Goal: Task Accomplishment & Management: Manage account settings

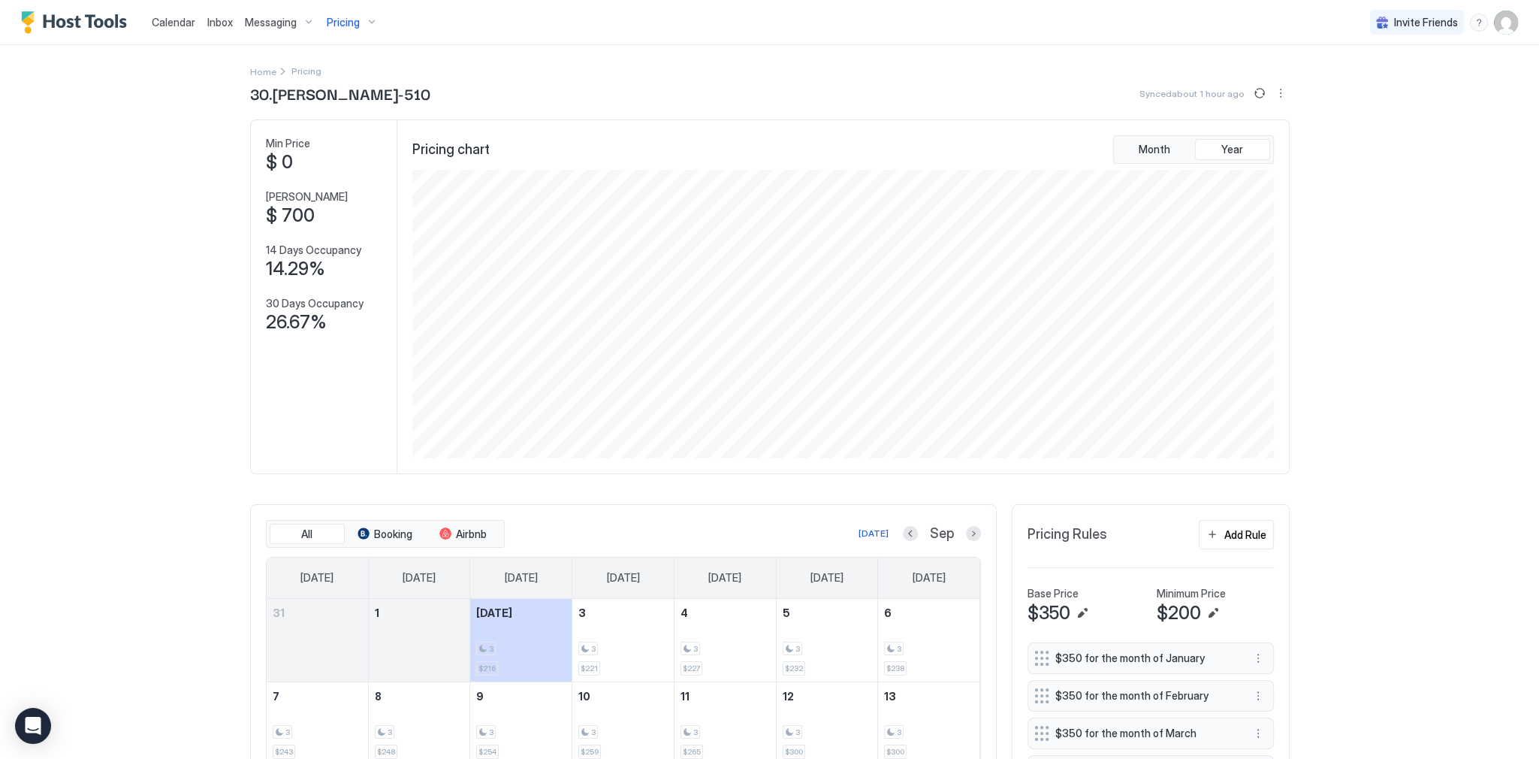
scroll to position [288, 865]
drag, startPoint x: 688, startPoint y: 62, endPoint x: 557, endPoint y: 48, distance: 131.5
click at [173, 21] on span "Calendar" at bounding box center [174, 22] width 44 height 13
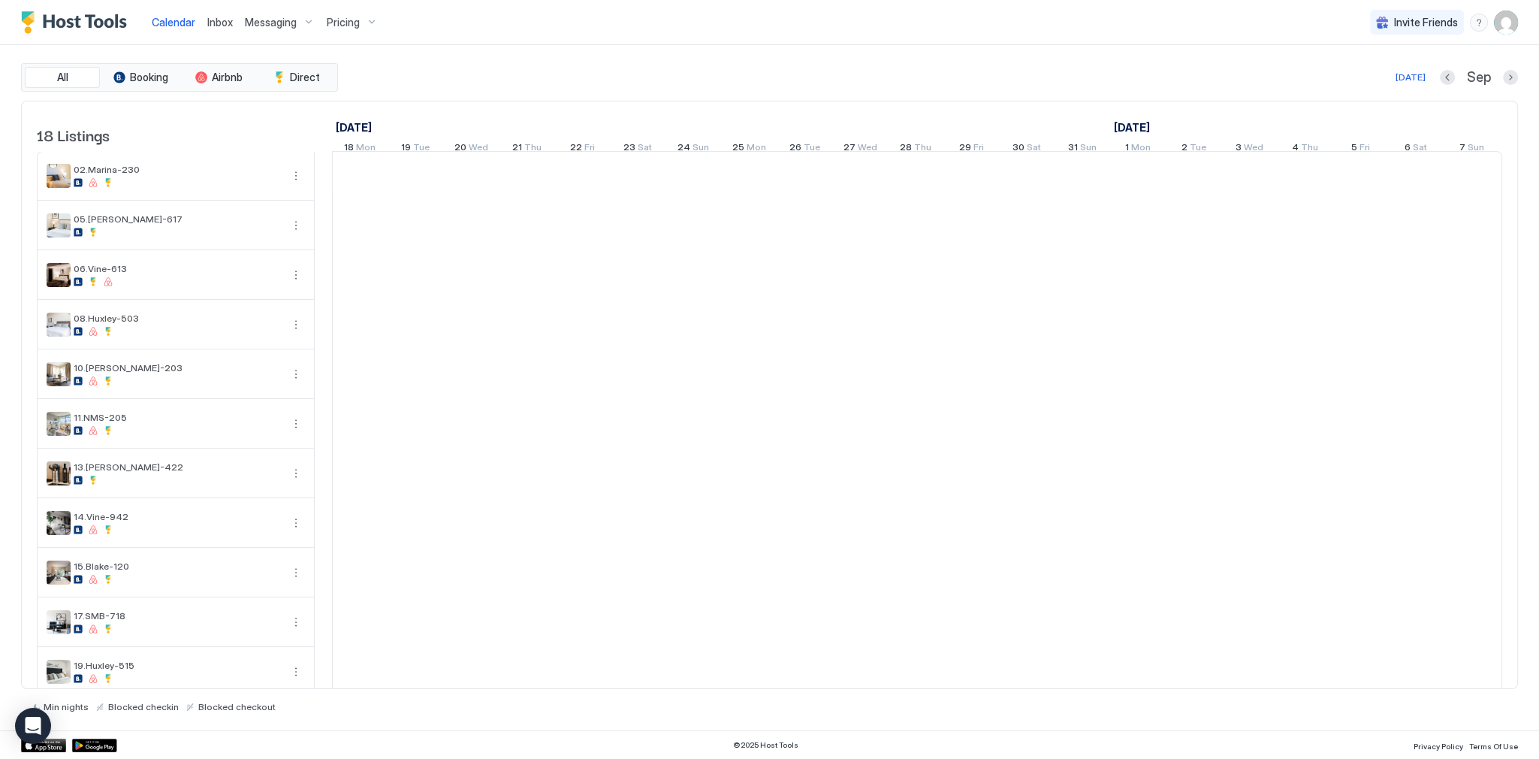
scroll to position [0, 834]
click at [529, 92] on div "All Booking Airbnb Direct Today Sep 18 Listings August 2025 September 2025 Octo…" at bounding box center [769, 387] width 1497 height 649
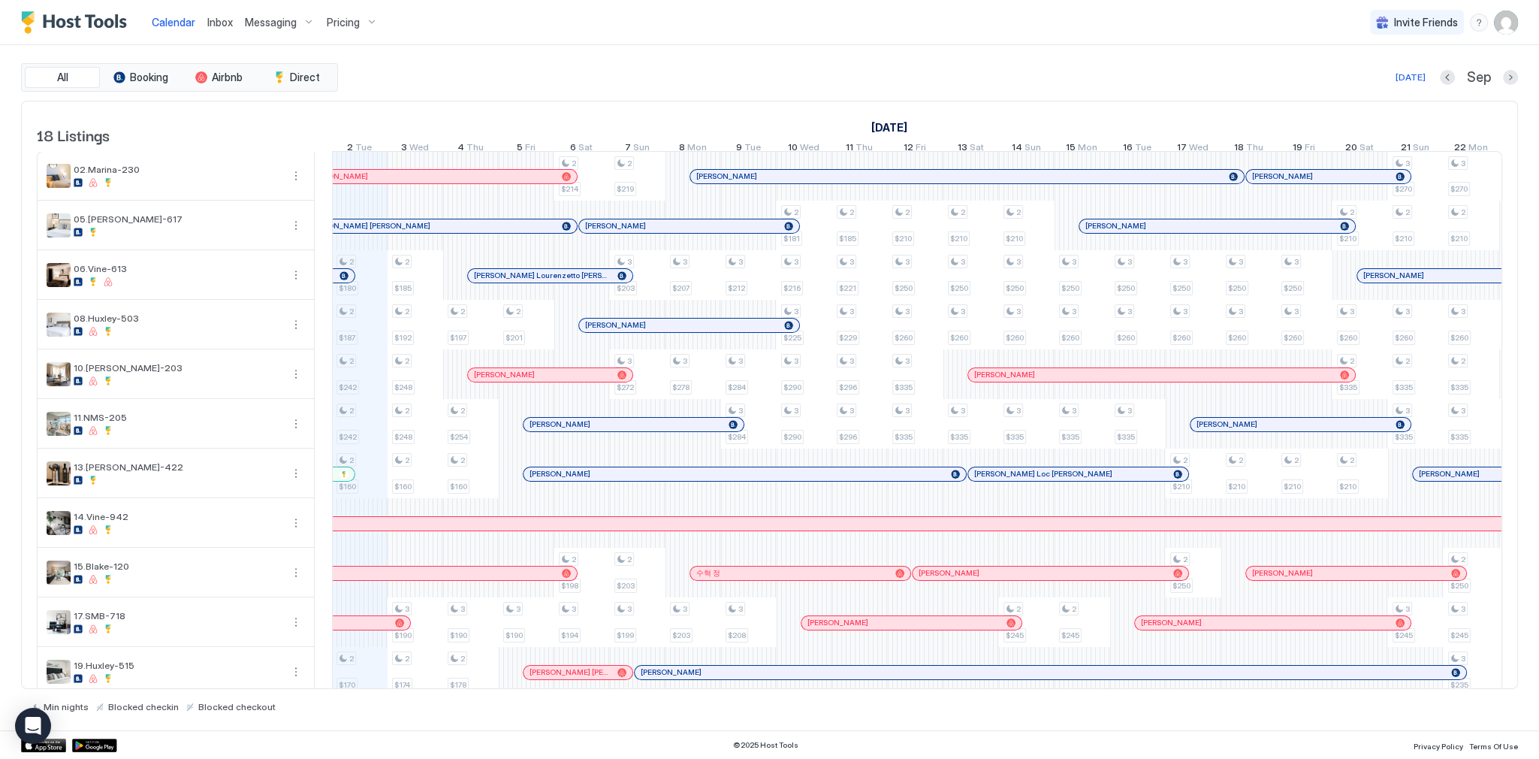
click at [850, 30] on div "Calendar Inbox Messaging Pricing Invite Friends SG" at bounding box center [769, 22] width 1539 height 45
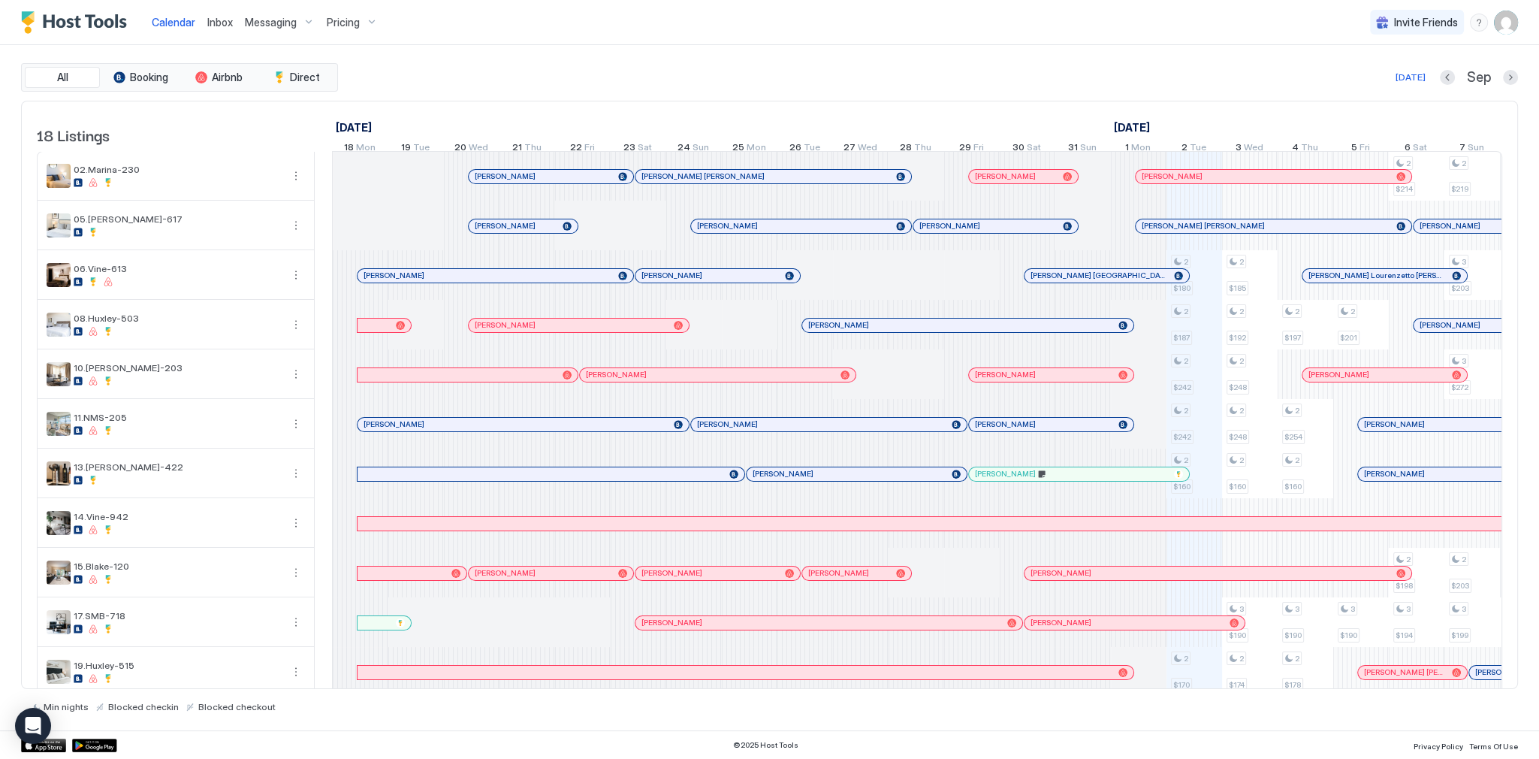
scroll to position [0, 834]
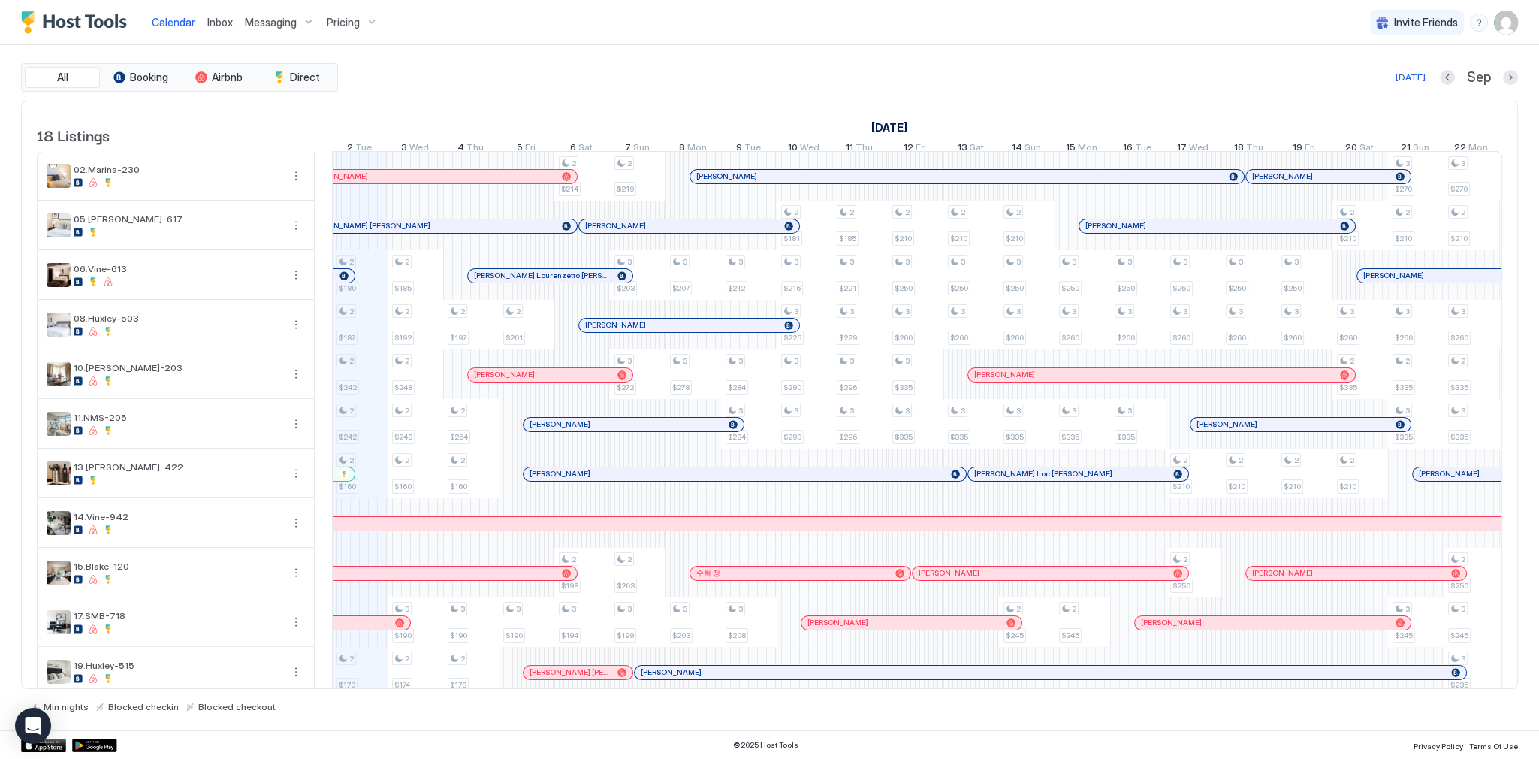
click at [765, 80] on div "[DATE] Sep" at bounding box center [929, 77] width 1177 height 18
click at [1355, 36] on span "25.NMS-206" at bounding box center [1366, 34] width 152 height 11
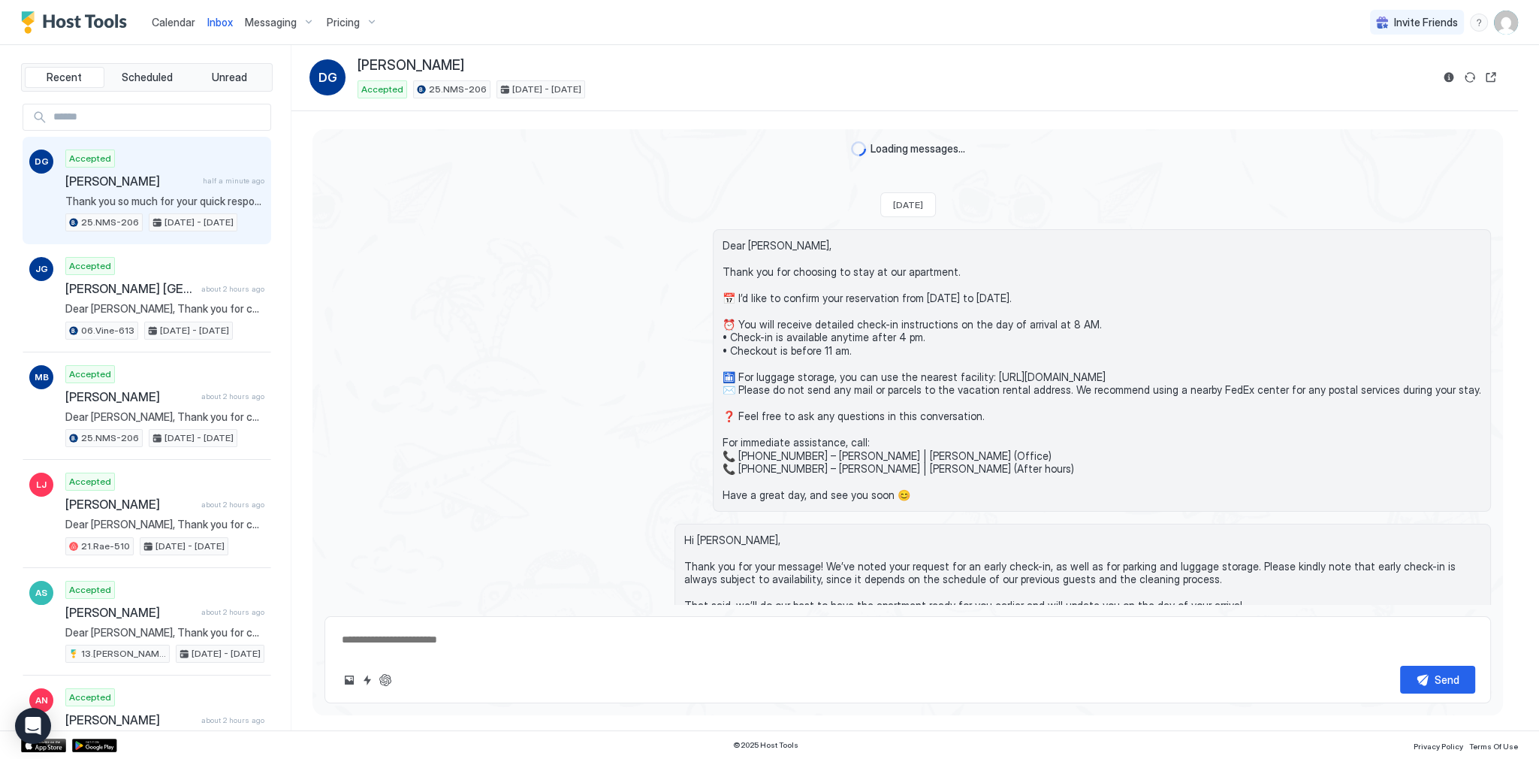
scroll to position [216, 0]
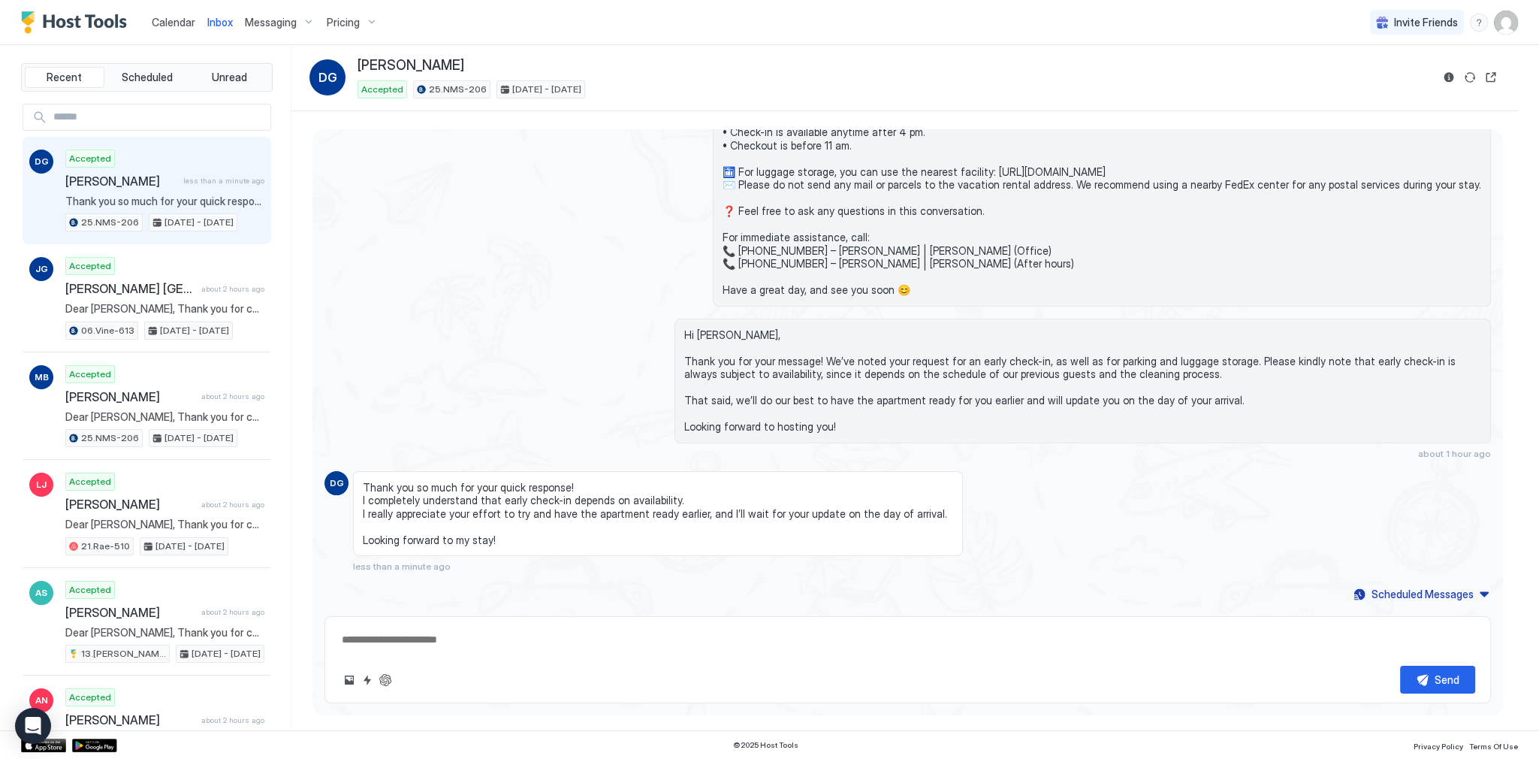
click at [545, 489] on span "Thank you so much for your quick response! I completely understand that early c…" at bounding box center [658, 514] width 590 height 66
click at [463, 439] on div "Hi [PERSON_NAME], Thank you for your message! We’ve noted your request for an e…" at bounding box center [907, 388] width 1166 height 140
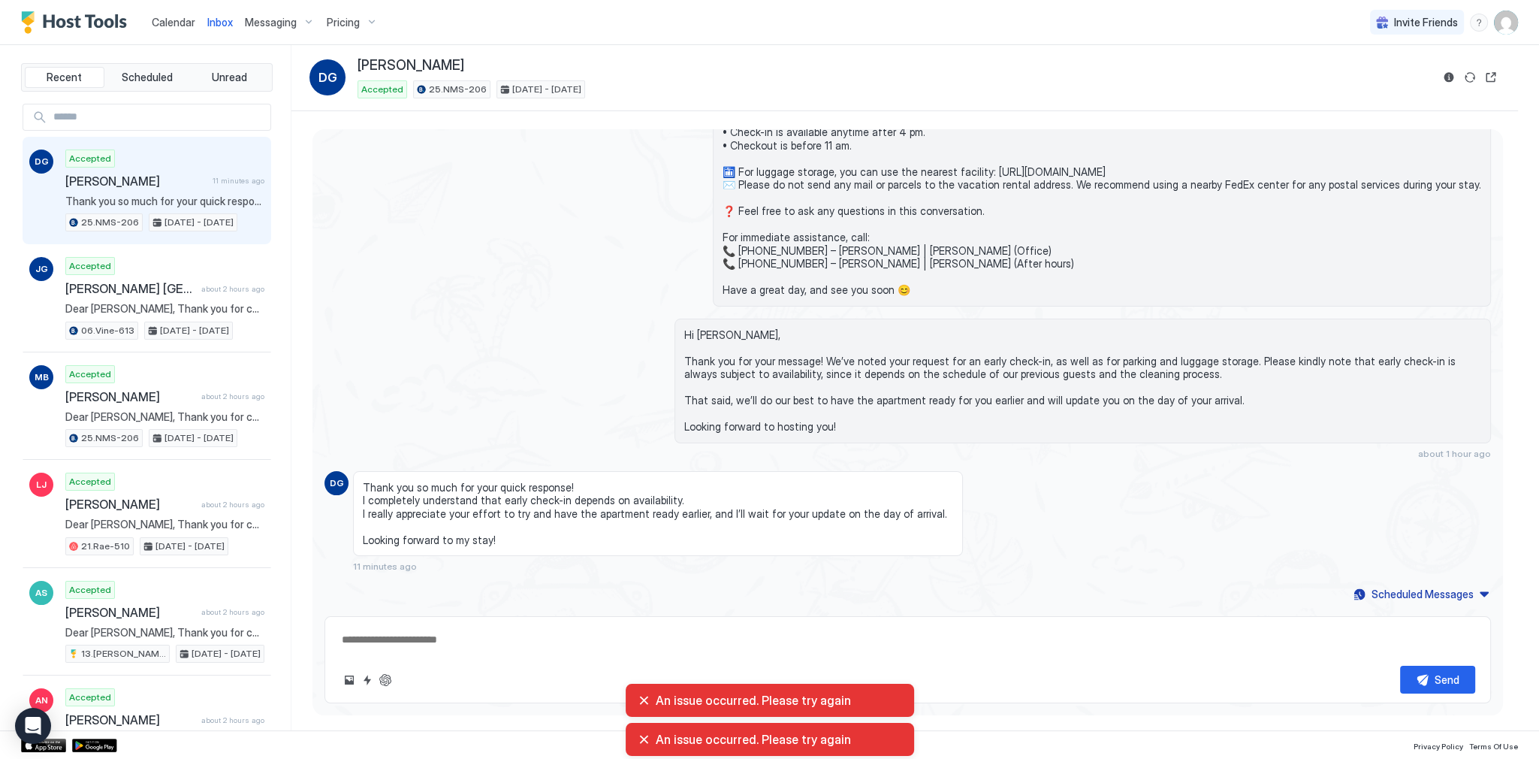
click at [162, 19] on span "Calendar" at bounding box center [174, 22] width 44 height 13
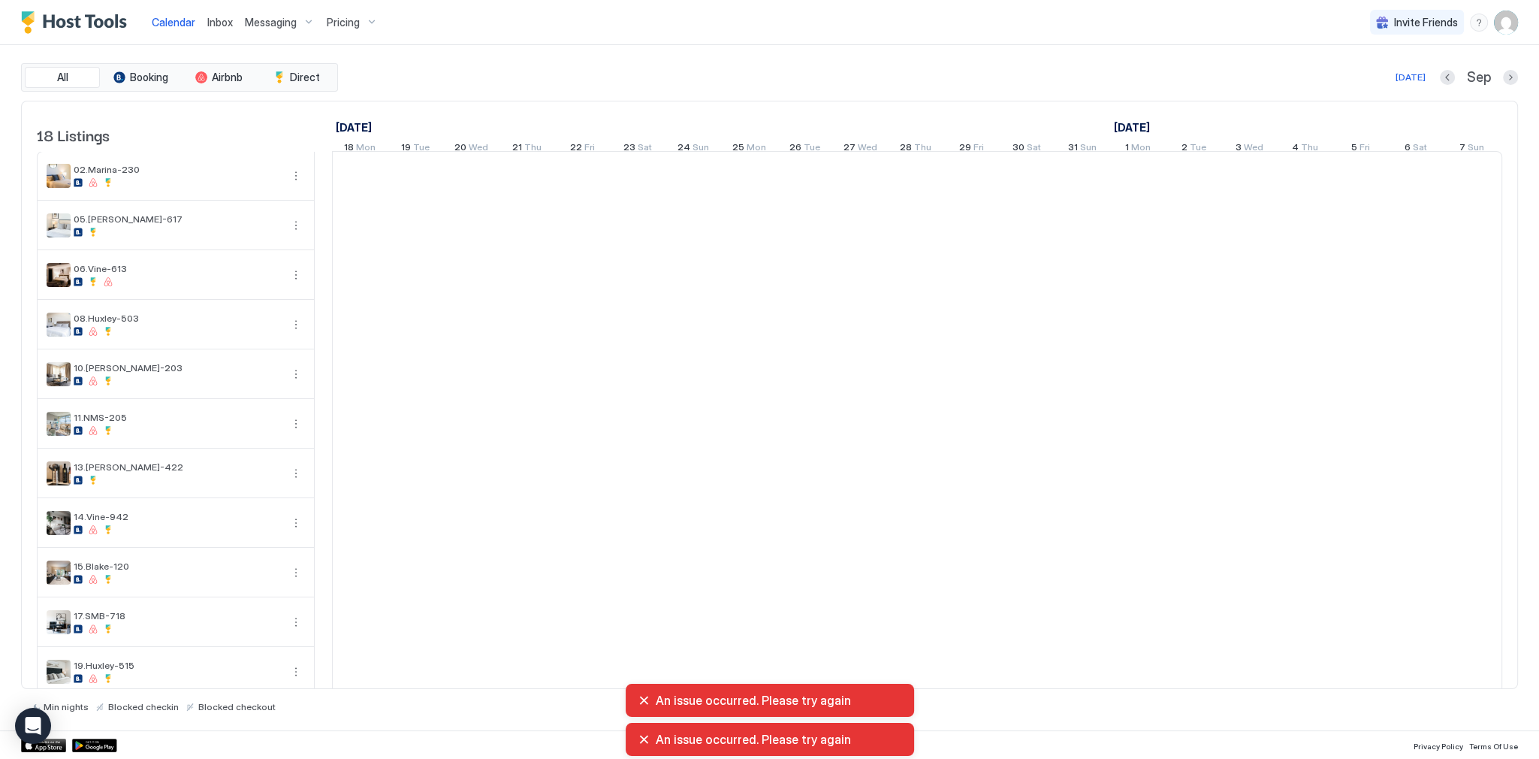
scroll to position [0, 834]
